Goal: Task Accomplishment & Management: Use online tool/utility

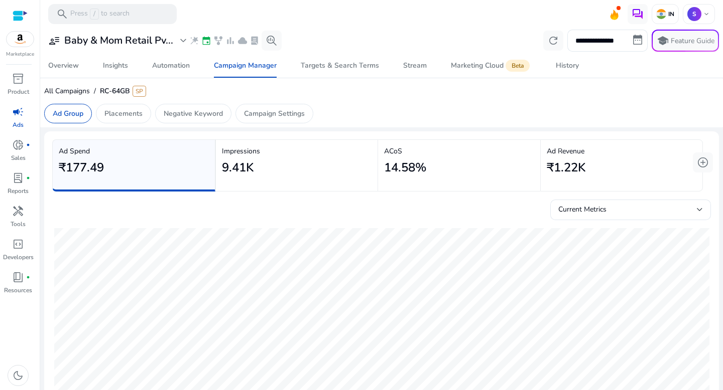
scroll to position [209, 0]
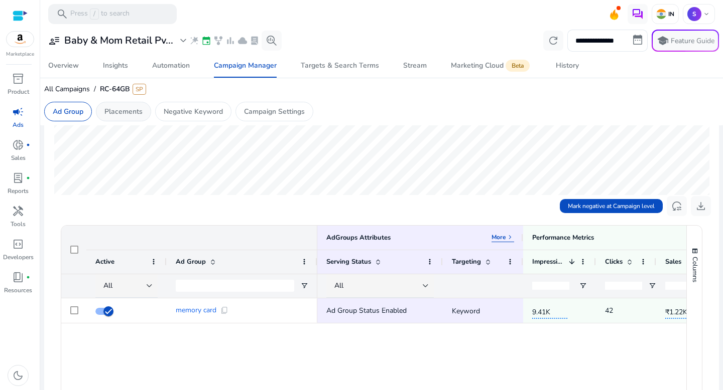
click at [130, 112] on p "Placements" at bounding box center [123, 111] width 38 height 11
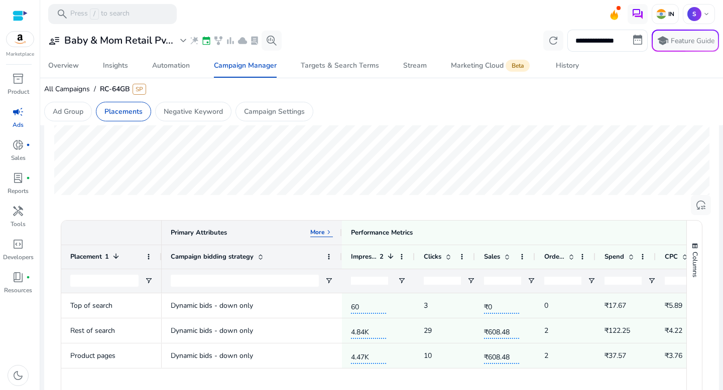
drag, startPoint x: 262, startPoint y: 226, endPoint x: 338, endPoint y: 234, distance: 76.2
click at [339, 234] on div at bounding box center [341, 233] width 4 height 24
click at [318, 232] on p "More" at bounding box center [313, 232] width 15 height 8
click at [318, 232] on p "Less" at bounding box center [314, 232] width 13 height 8
click at [318, 232] on p "More" at bounding box center [313, 232] width 15 height 8
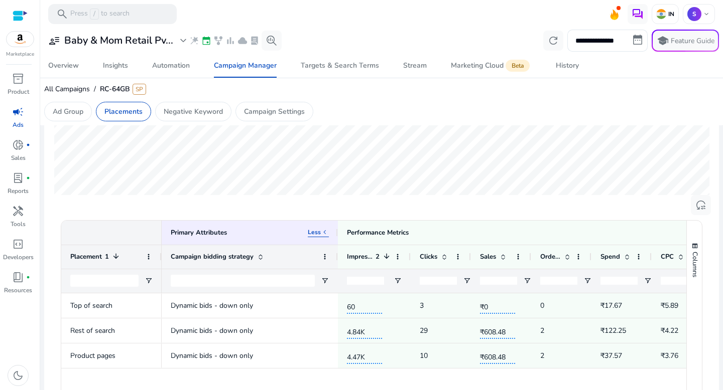
click at [273, 268] on div "Campaign bidding strategy" at bounding box center [250, 257] width 158 height 24
click at [266, 276] on input "Campaign bidding strategy Filter Input" at bounding box center [243, 281] width 144 height 12
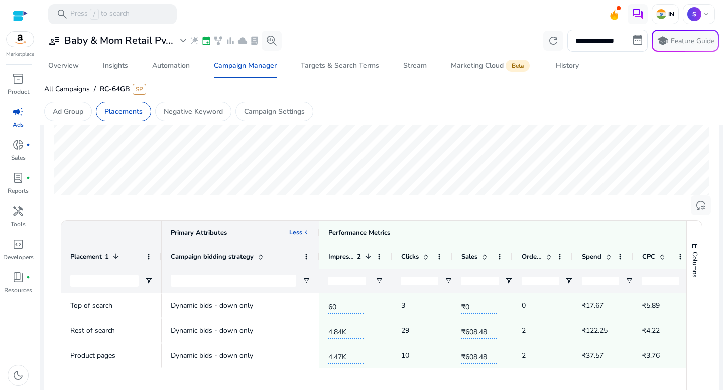
drag, startPoint x: 337, startPoint y: 230, endPoint x: 318, endPoint y: 231, distance: 18.6
click at [318, 231] on div at bounding box center [319, 233] width 4 height 24
click at [73, 106] on div "Ad Group" at bounding box center [68, 112] width 48 height 20
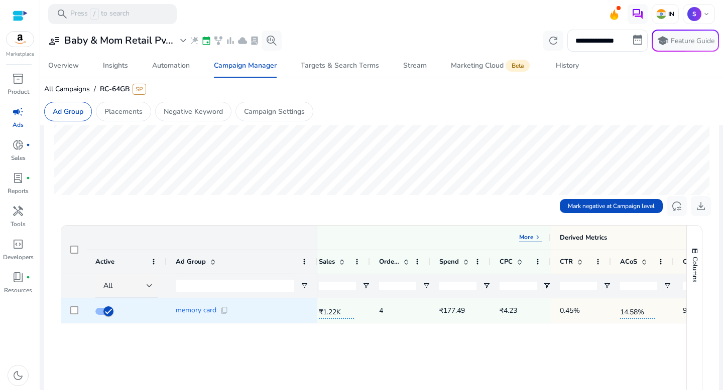
scroll to position [0, 358]
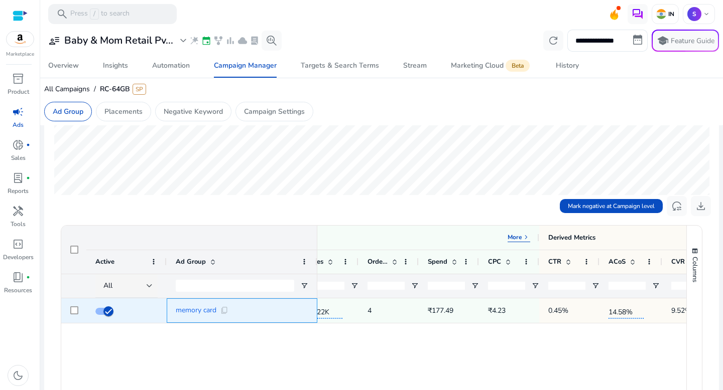
drag, startPoint x: 176, startPoint y: 313, endPoint x: 217, endPoint y: 314, distance: 41.2
click at [217, 314] on div "memory card content_copy" at bounding box center [242, 311] width 132 height 8
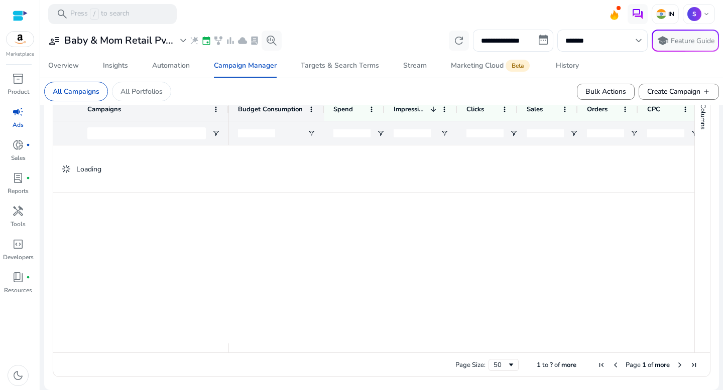
scroll to position [368, 0]
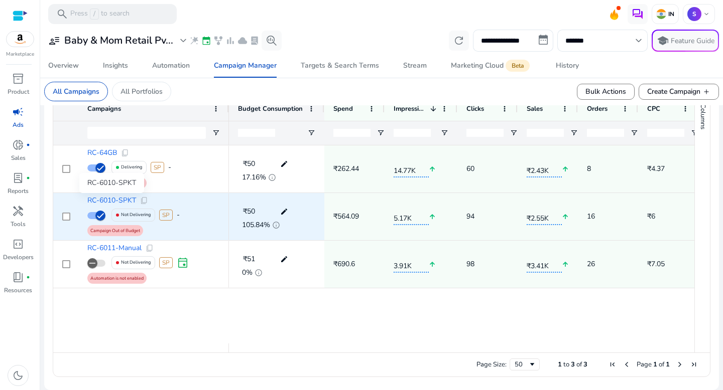
click at [121, 200] on span "RC-6010-SPKT" at bounding box center [111, 200] width 49 height 7
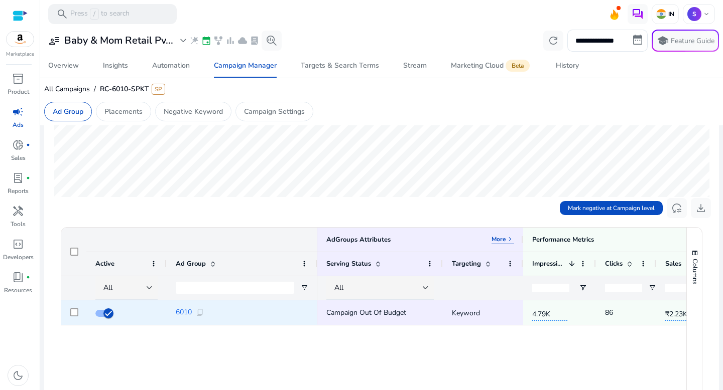
scroll to position [370, 0]
